Goal: Task Accomplishment & Management: Use online tool/utility

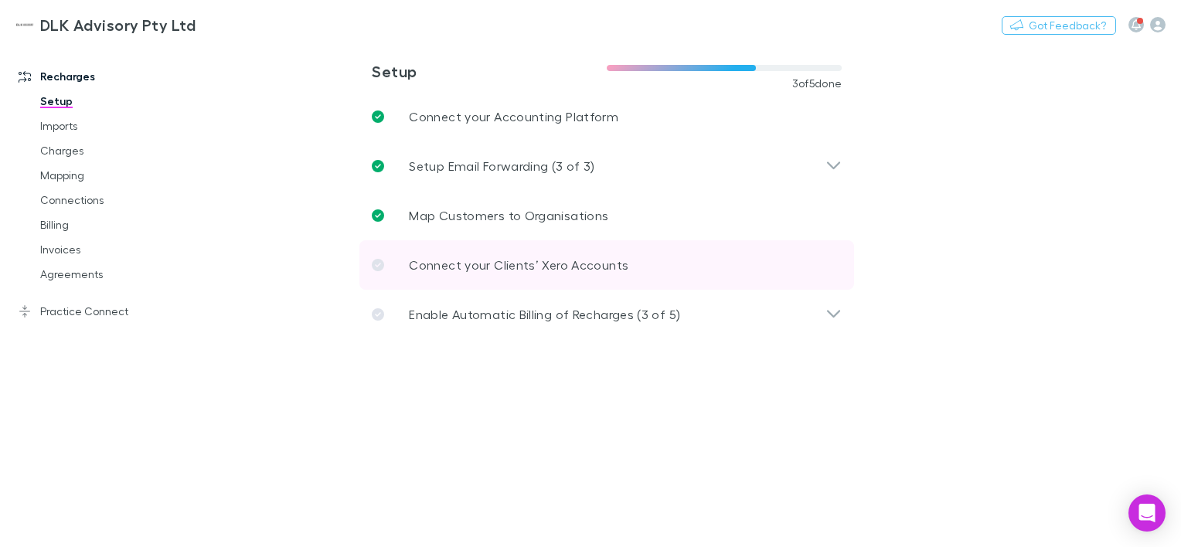
click at [694, 257] on link "Connect your Clients’ Xero Accounts" at bounding box center [607, 264] width 495 height 49
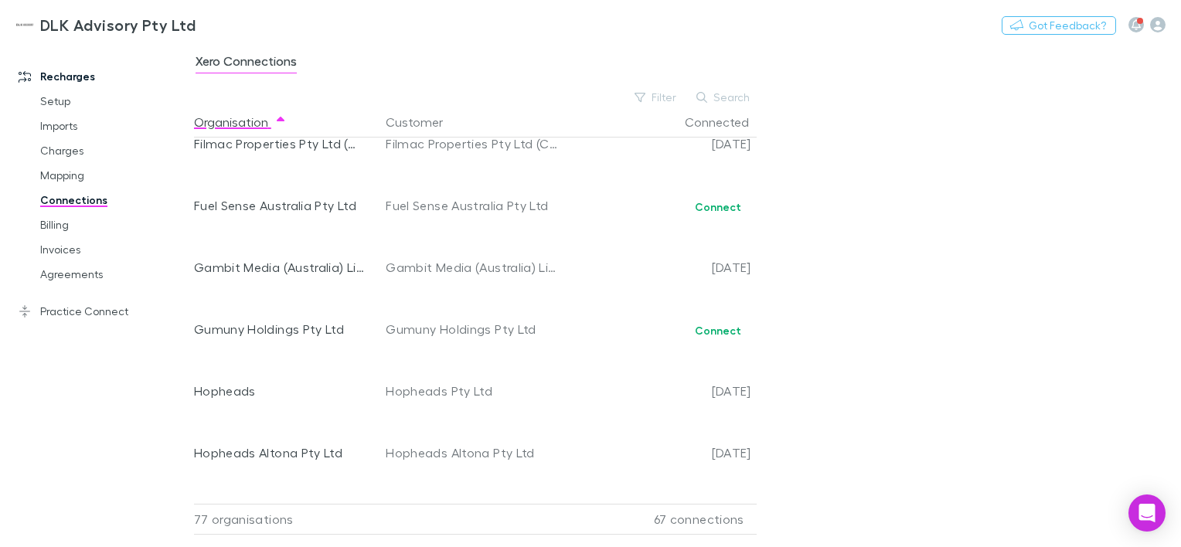
scroll to position [1819, 0]
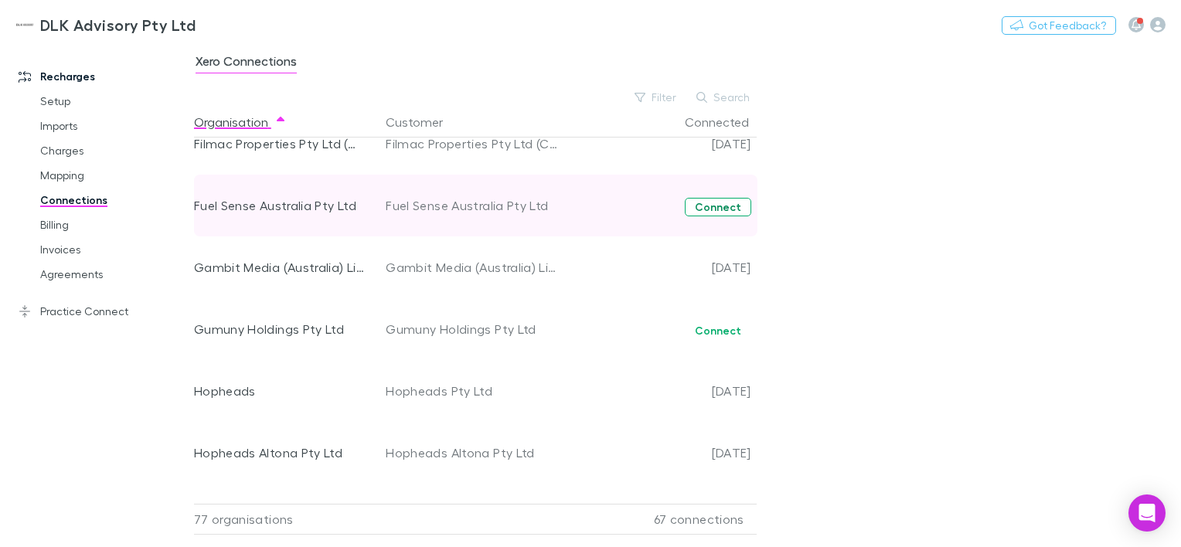
click at [715, 212] on button "Connect" at bounding box center [718, 207] width 66 height 19
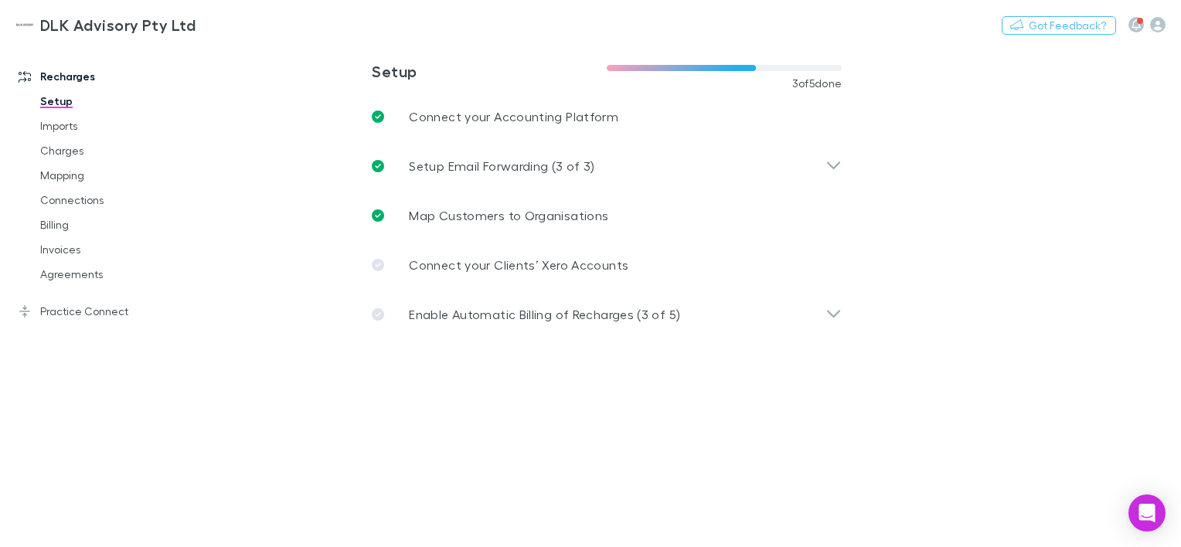
click at [60, 105] on link "Setup" at bounding box center [114, 101] width 178 height 25
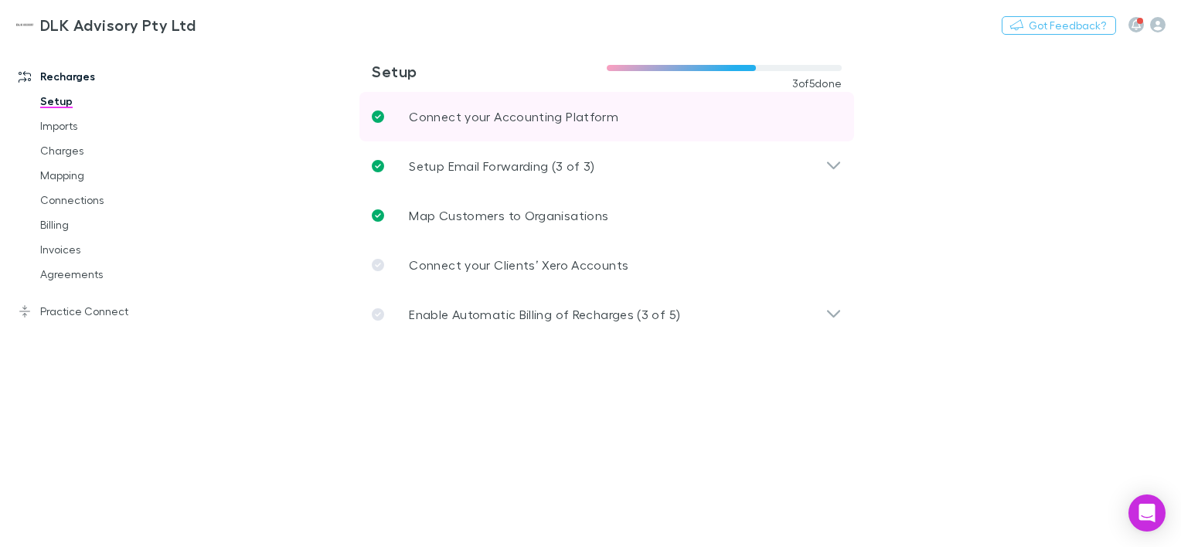
click at [553, 121] on p "Connect your Accounting Platform" at bounding box center [514, 116] width 210 height 19
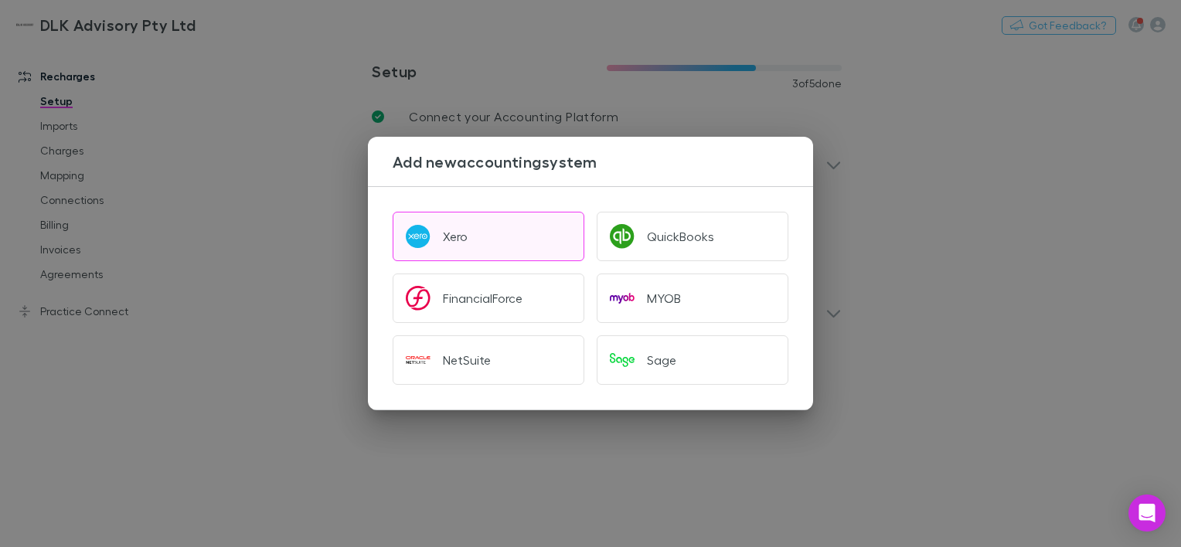
click at [501, 244] on button "Xero" at bounding box center [489, 236] width 192 height 49
